Goal: Task Accomplishment & Management: Manage account settings

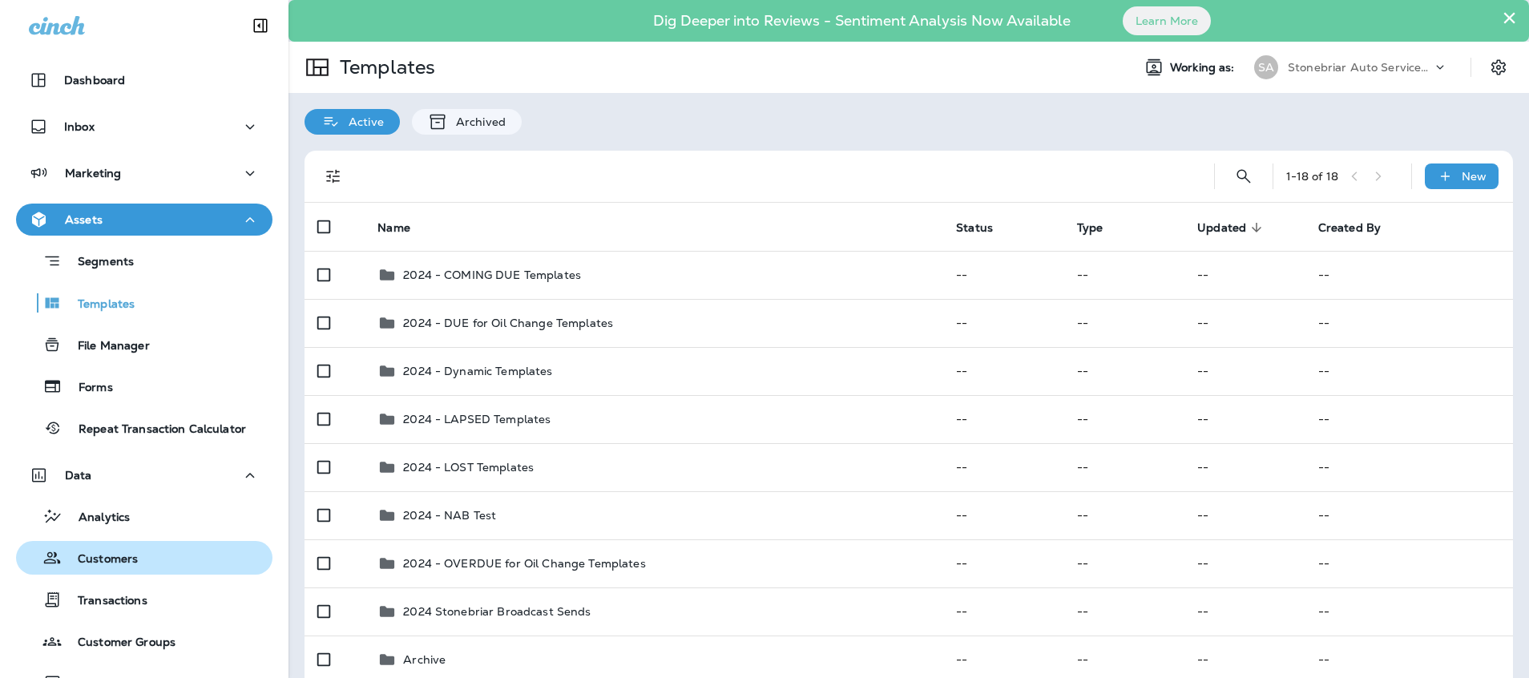
drag, startPoint x: 0, startPoint y: 0, endPoint x: 87, endPoint y: 560, distance: 567.1
click at [87, 560] on p "Customers" at bounding box center [100, 559] width 76 height 15
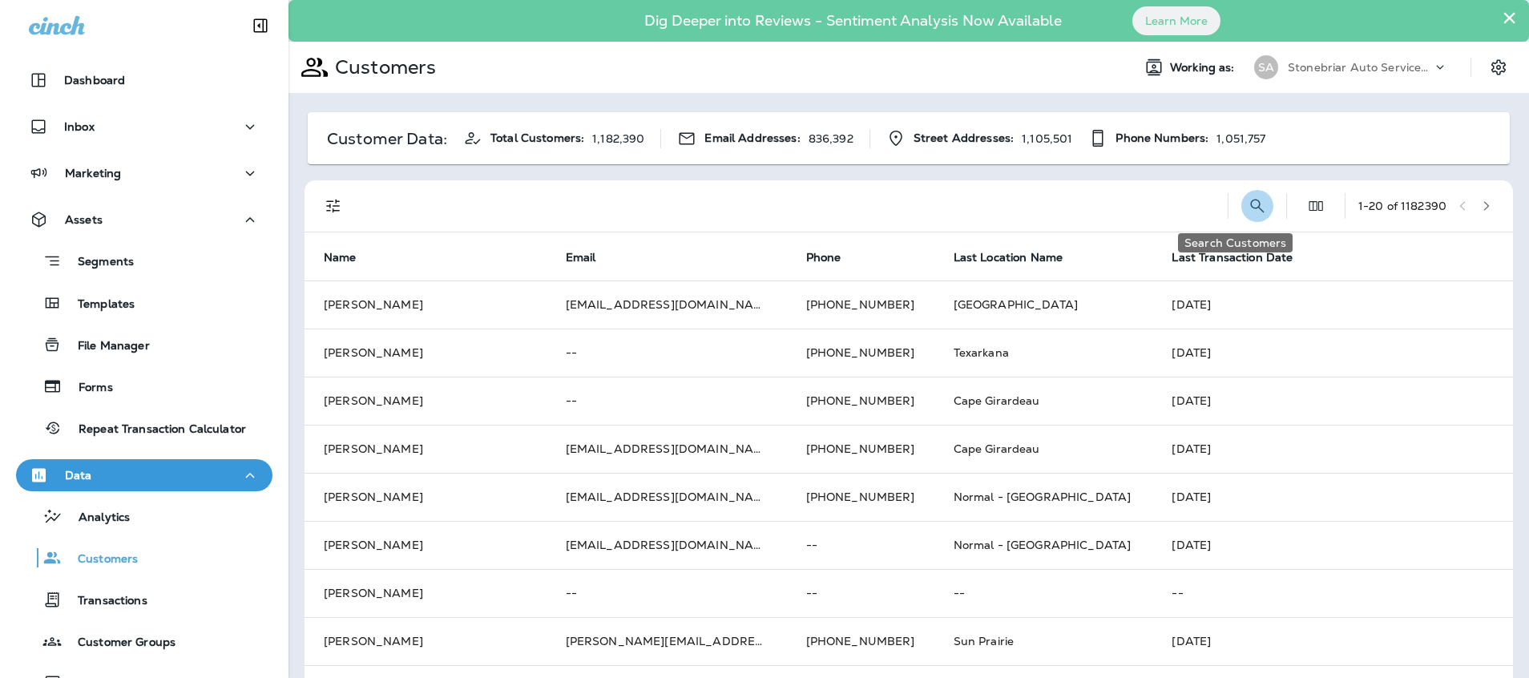
click at [1250, 207] on icon "Search Customers" at bounding box center [1257, 206] width 14 height 14
click at [1172, 209] on input "text" at bounding box center [1174, 205] width 167 height 42
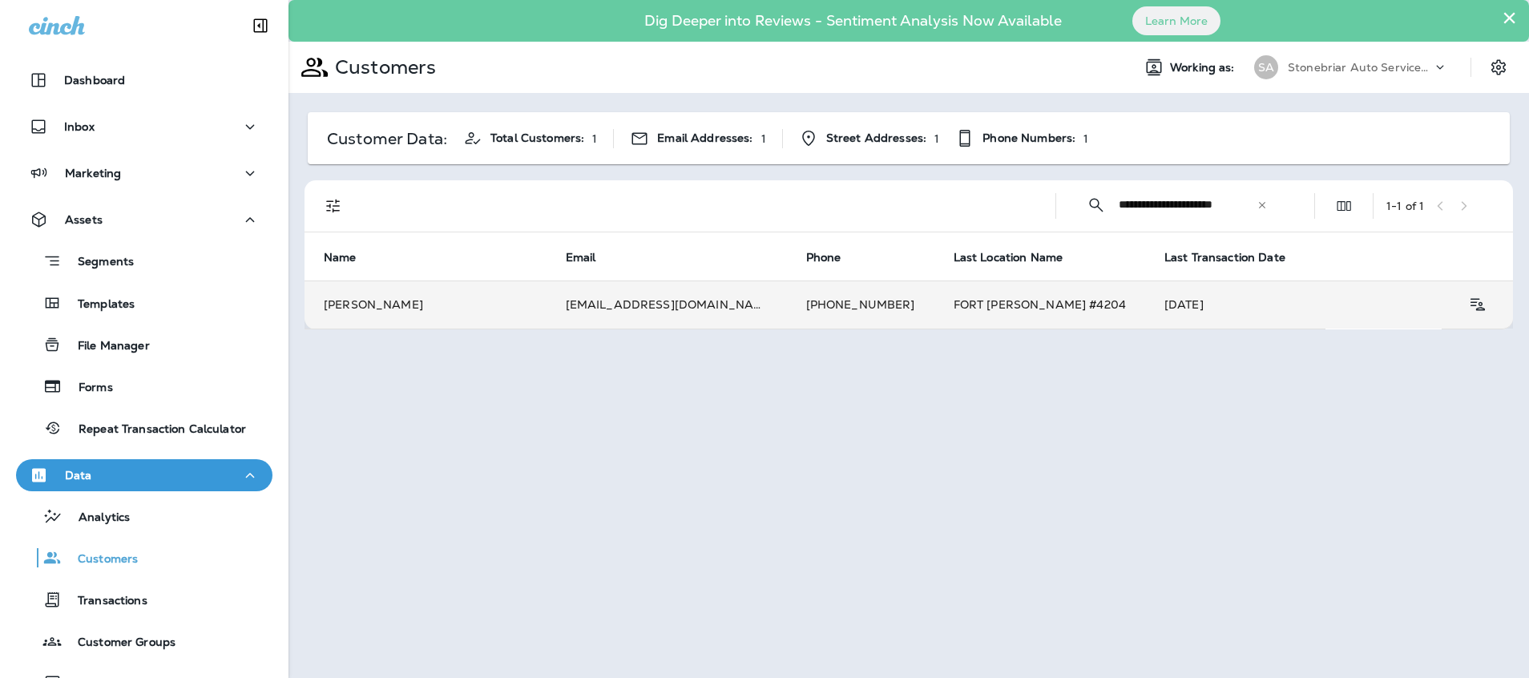
type input "**********"
click at [651, 302] on td "[EMAIL_ADDRESS][DOMAIN_NAME]" at bounding box center [667, 305] width 240 height 48
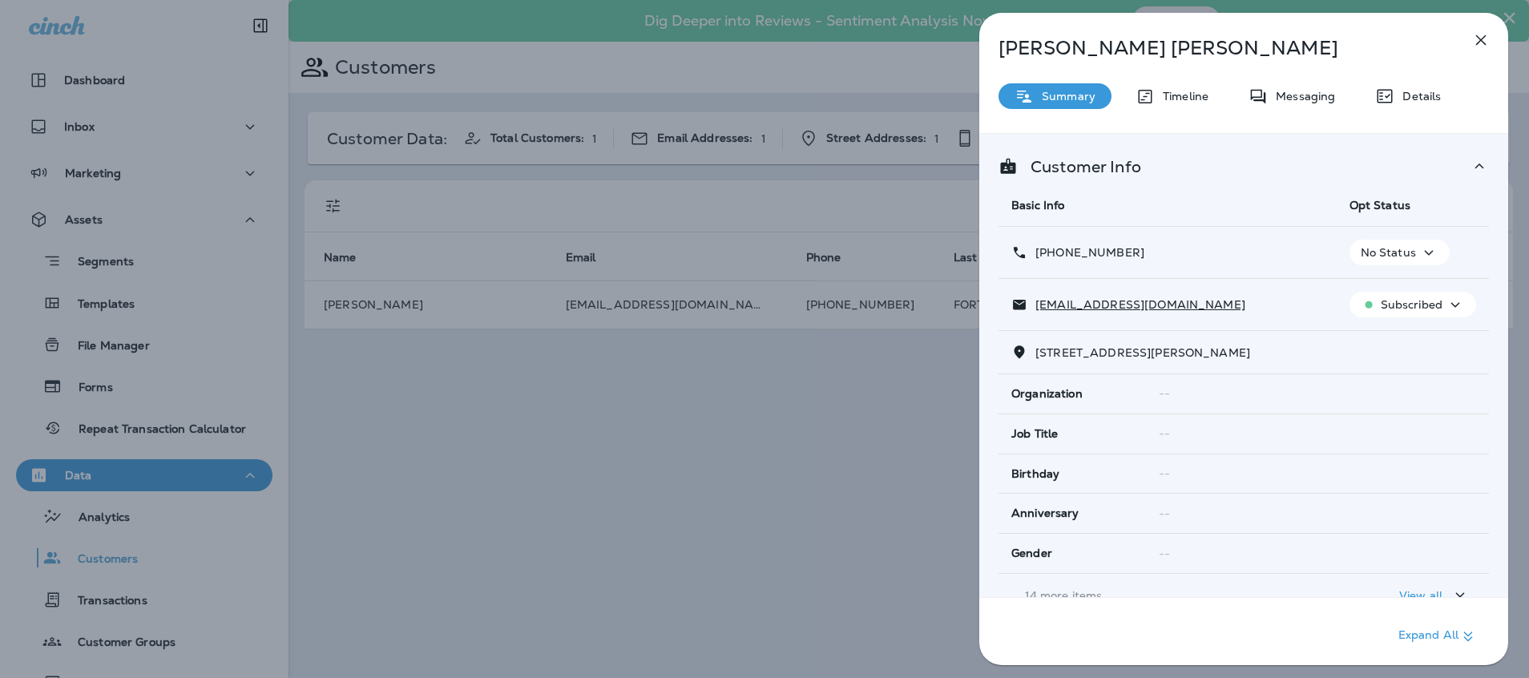
drag, startPoint x: 1422, startPoint y: 291, endPoint x: 1418, endPoint y: 301, distance: 10.4
click at [1419, 301] on button "Subscribed" at bounding box center [1413, 305] width 127 height 26
click at [1392, 340] on p "Unsubscribe" at bounding box center [1411, 343] width 70 height 13
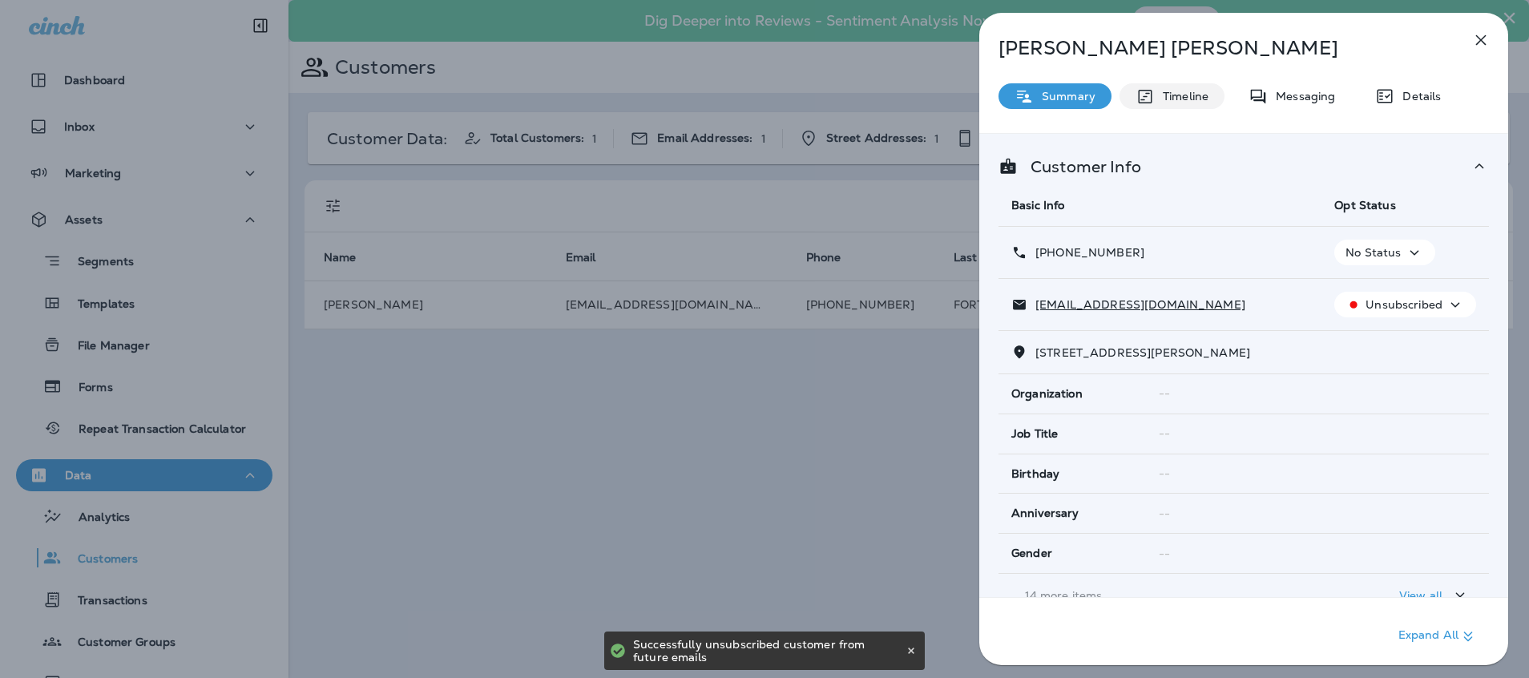
click at [1200, 96] on p "Timeline" at bounding box center [1182, 96] width 54 height 13
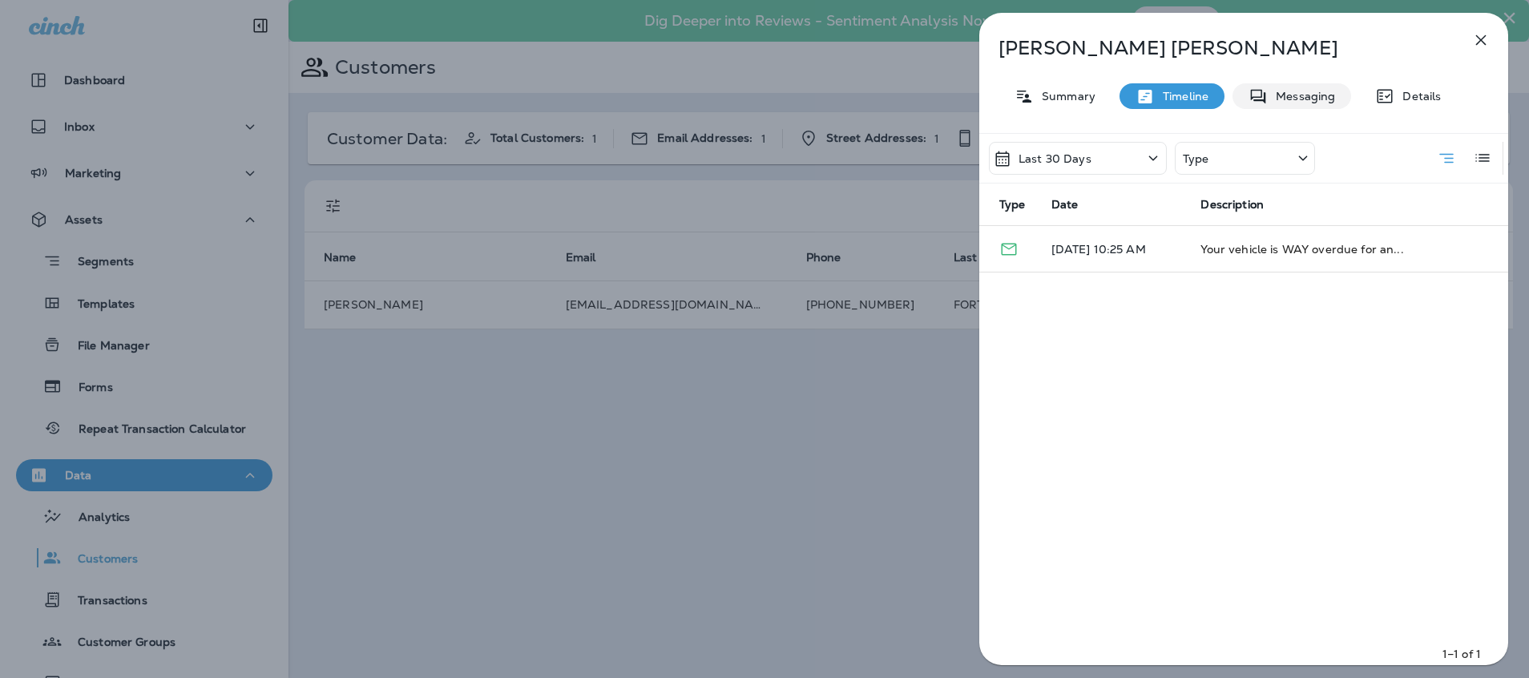
click at [1309, 95] on p "Messaging" at bounding box center [1301, 96] width 67 height 13
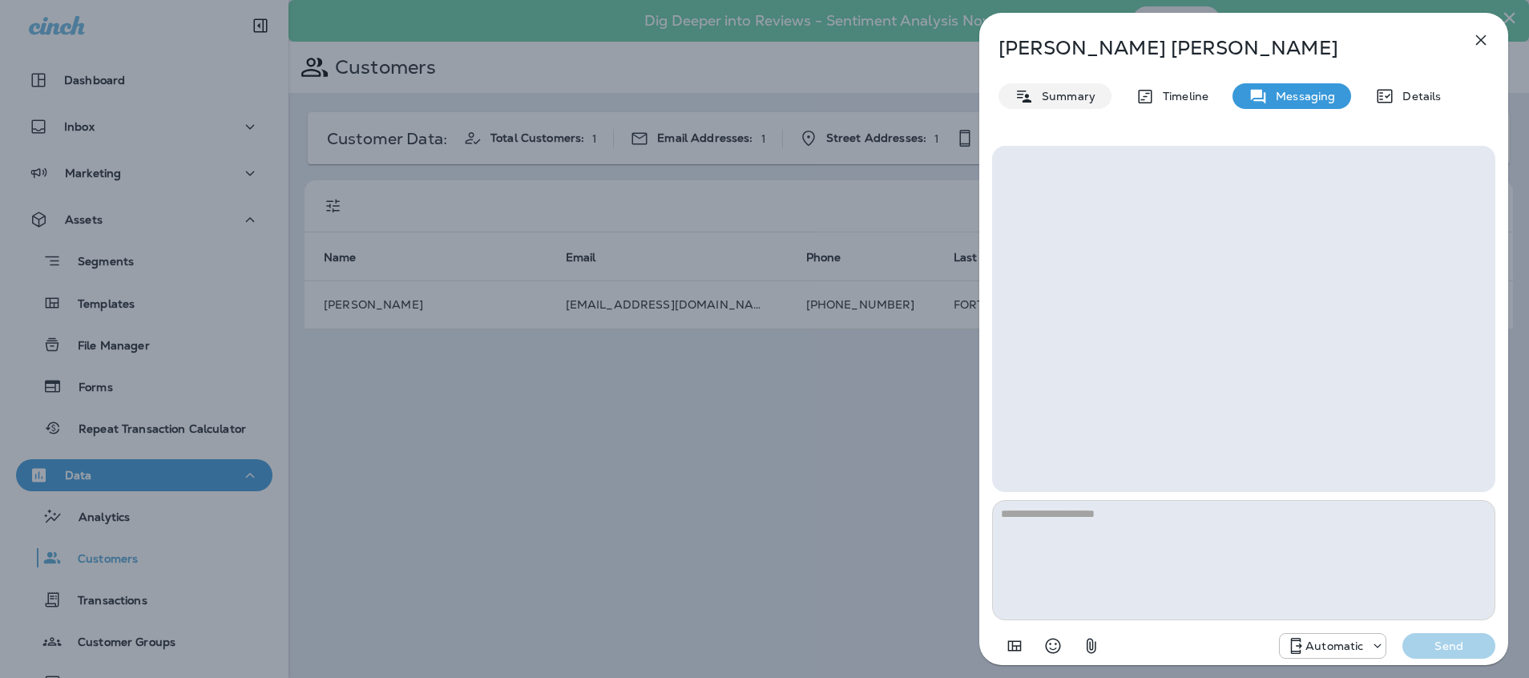
click at [1048, 99] on p "Summary" at bounding box center [1065, 96] width 62 height 13
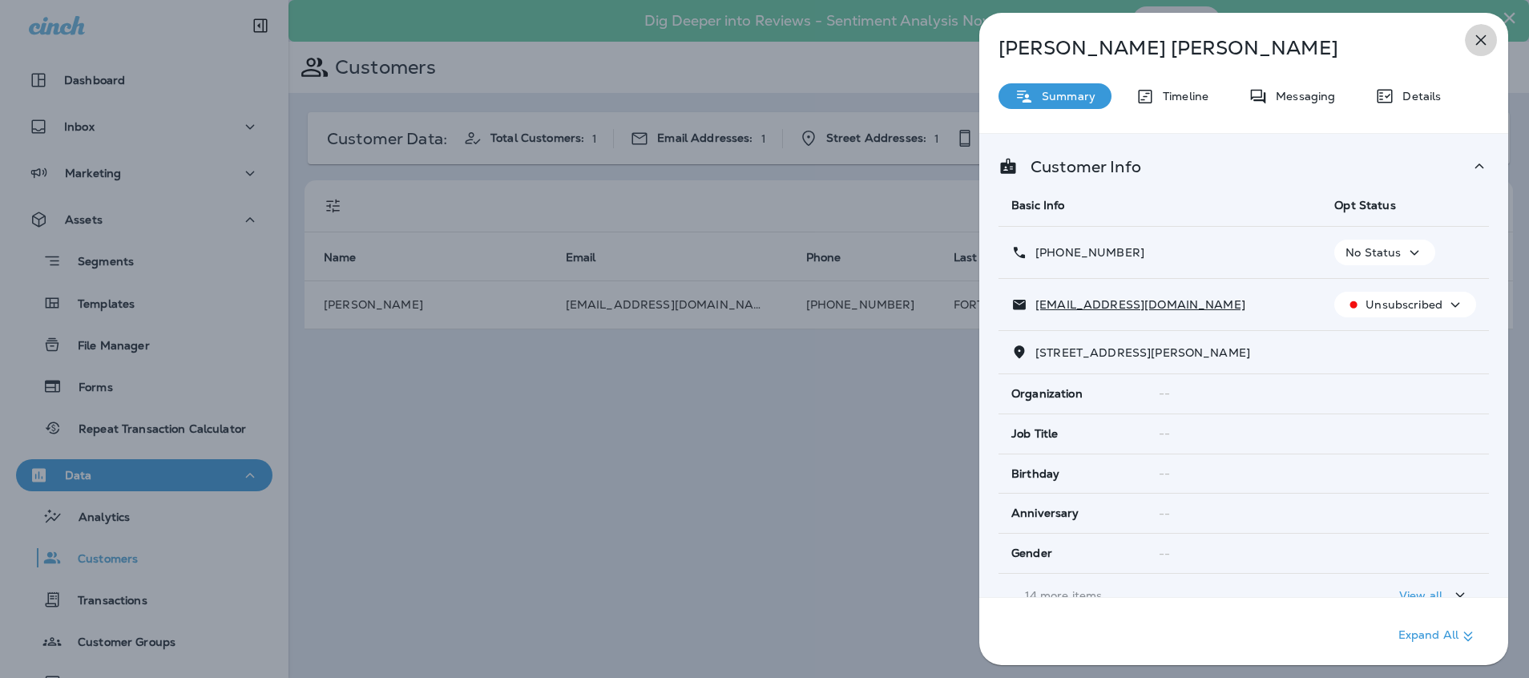
click at [1478, 42] on icon "button" at bounding box center [1481, 39] width 19 height 19
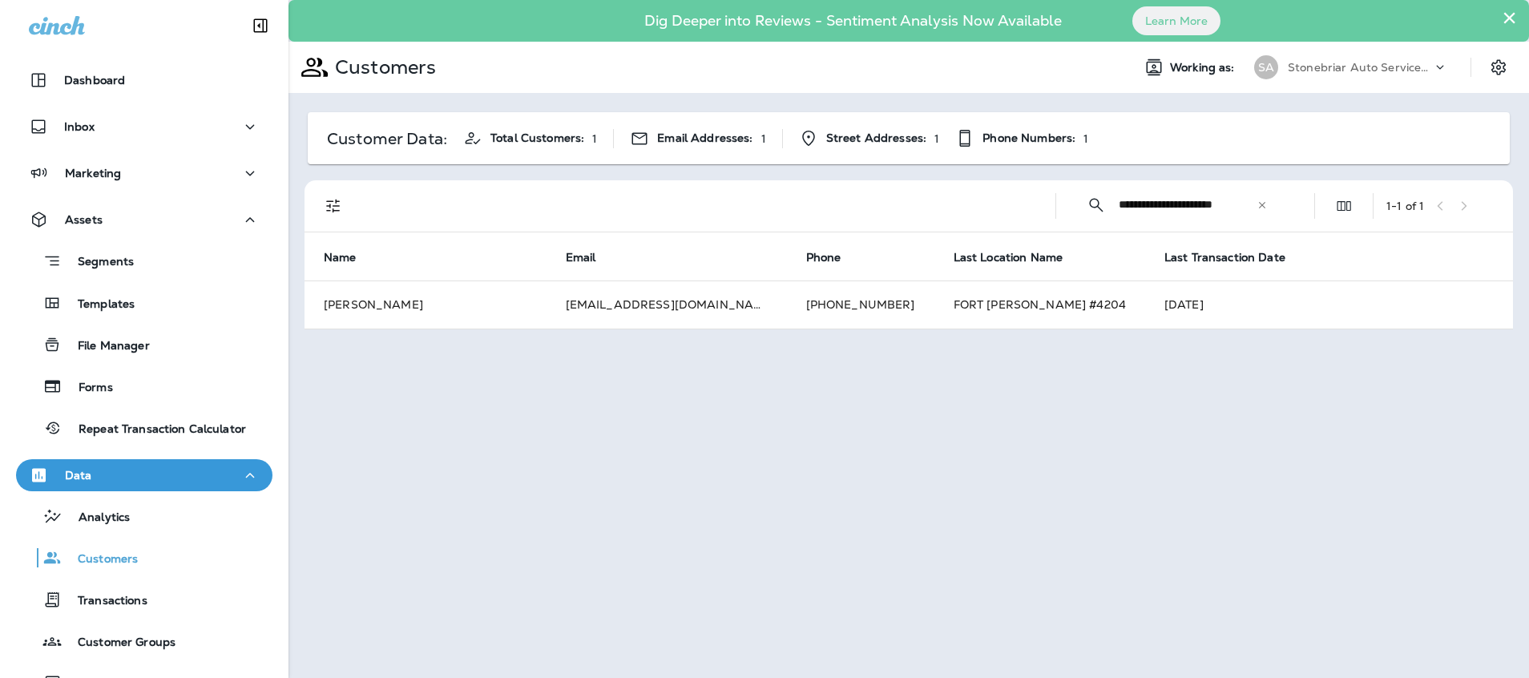
click at [604, 480] on div "**********" at bounding box center [909, 339] width 1241 height 678
